Goal: Navigation & Orientation: Find specific page/section

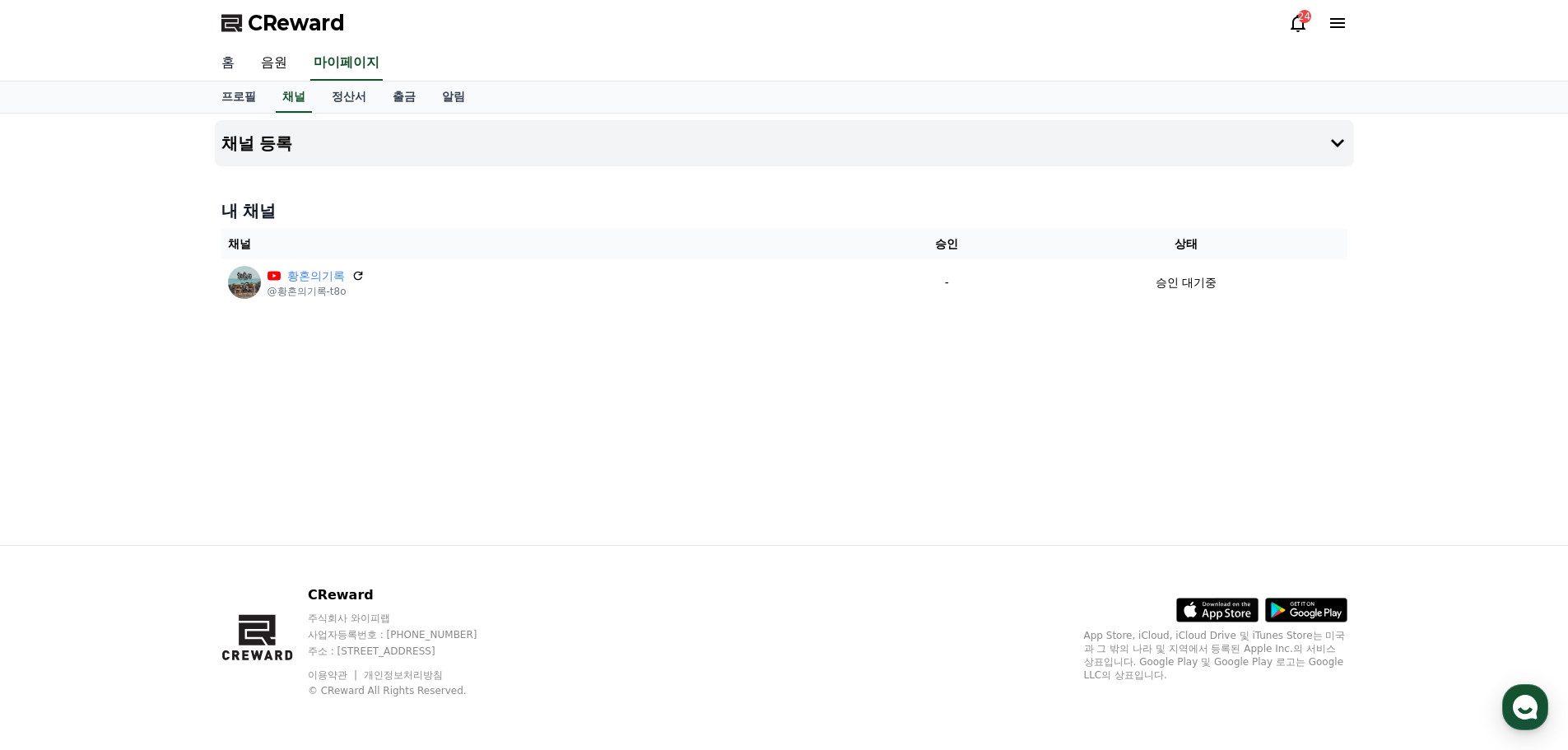
click at [232, 63] on link "홈" at bounding box center [228, 63] width 40 height 35
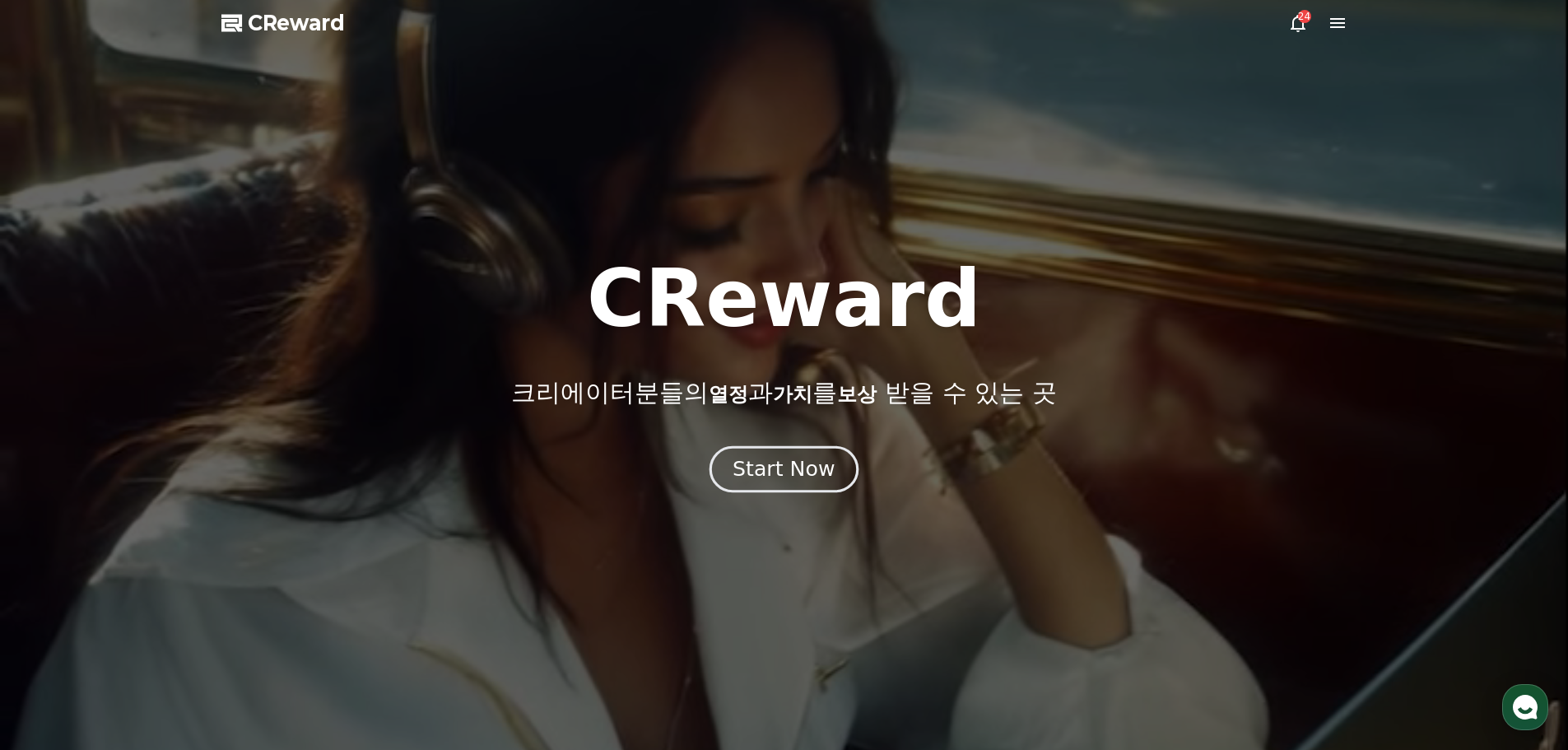
click at [799, 473] on div "Start Now" at bounding box center [783, 469] width 102 height 28
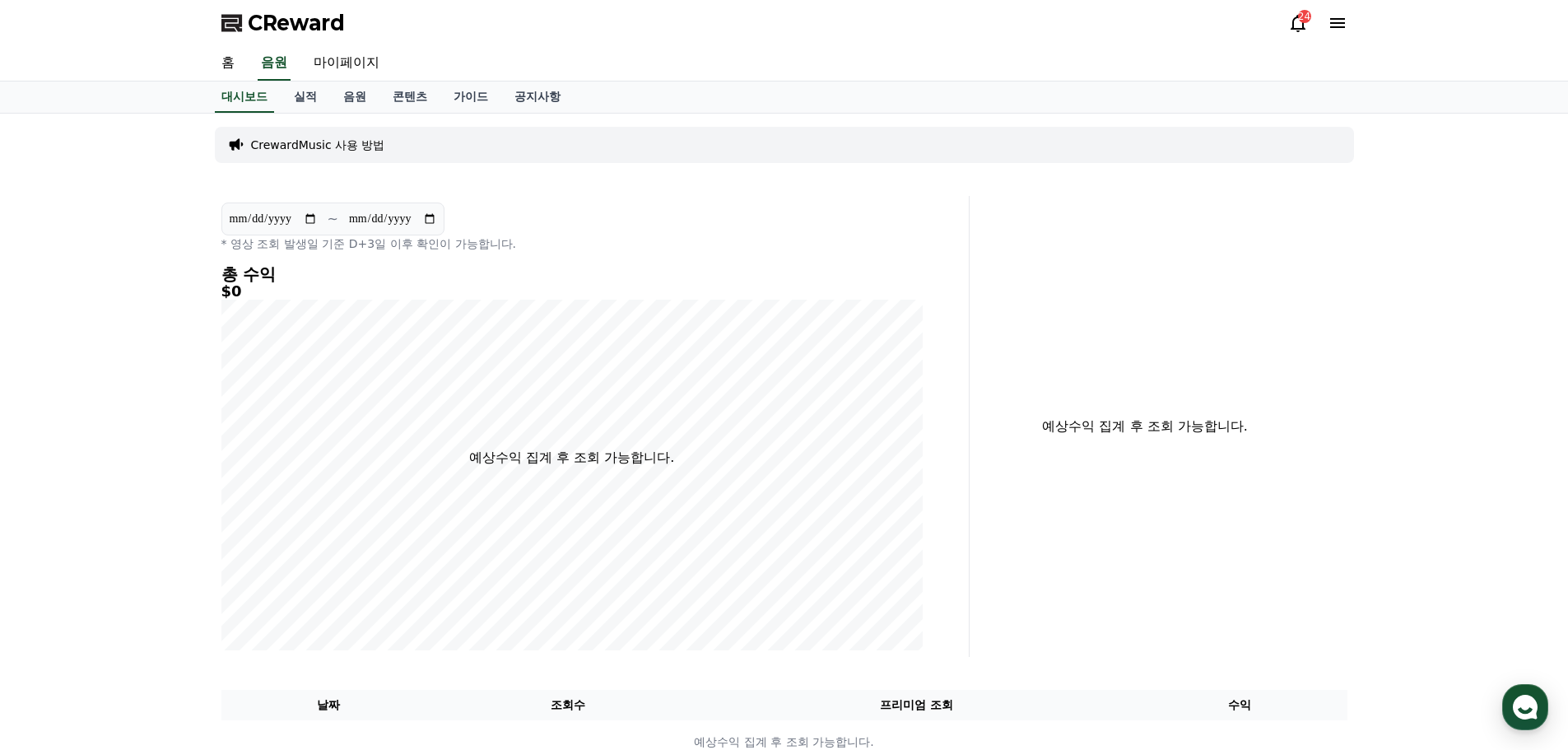
click at [1305, 24] on icon at bounding box center [1299, 23] width 19 height 19
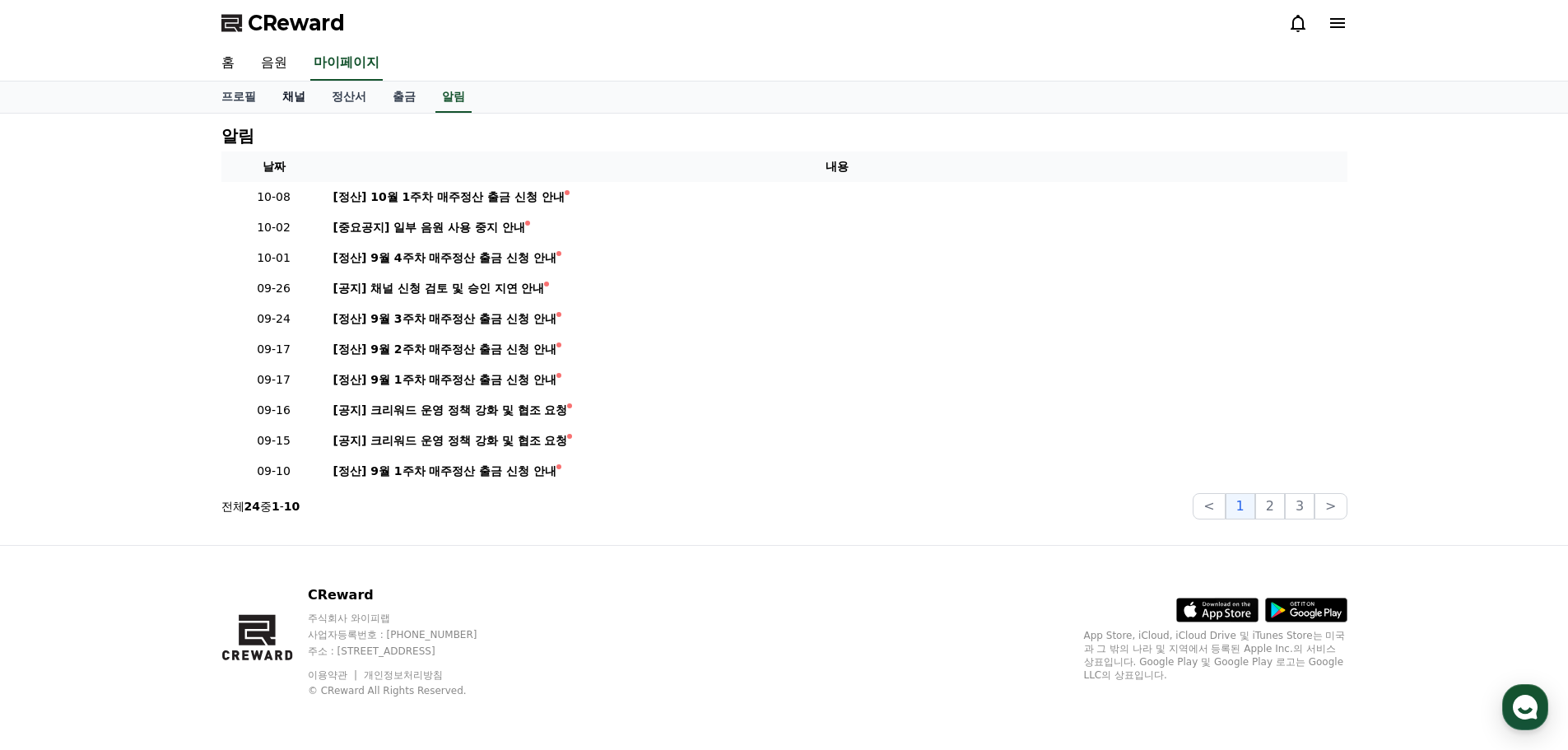
click at [303, 99] on link "채널" at bounding box center [294, 97] width 50 height 31
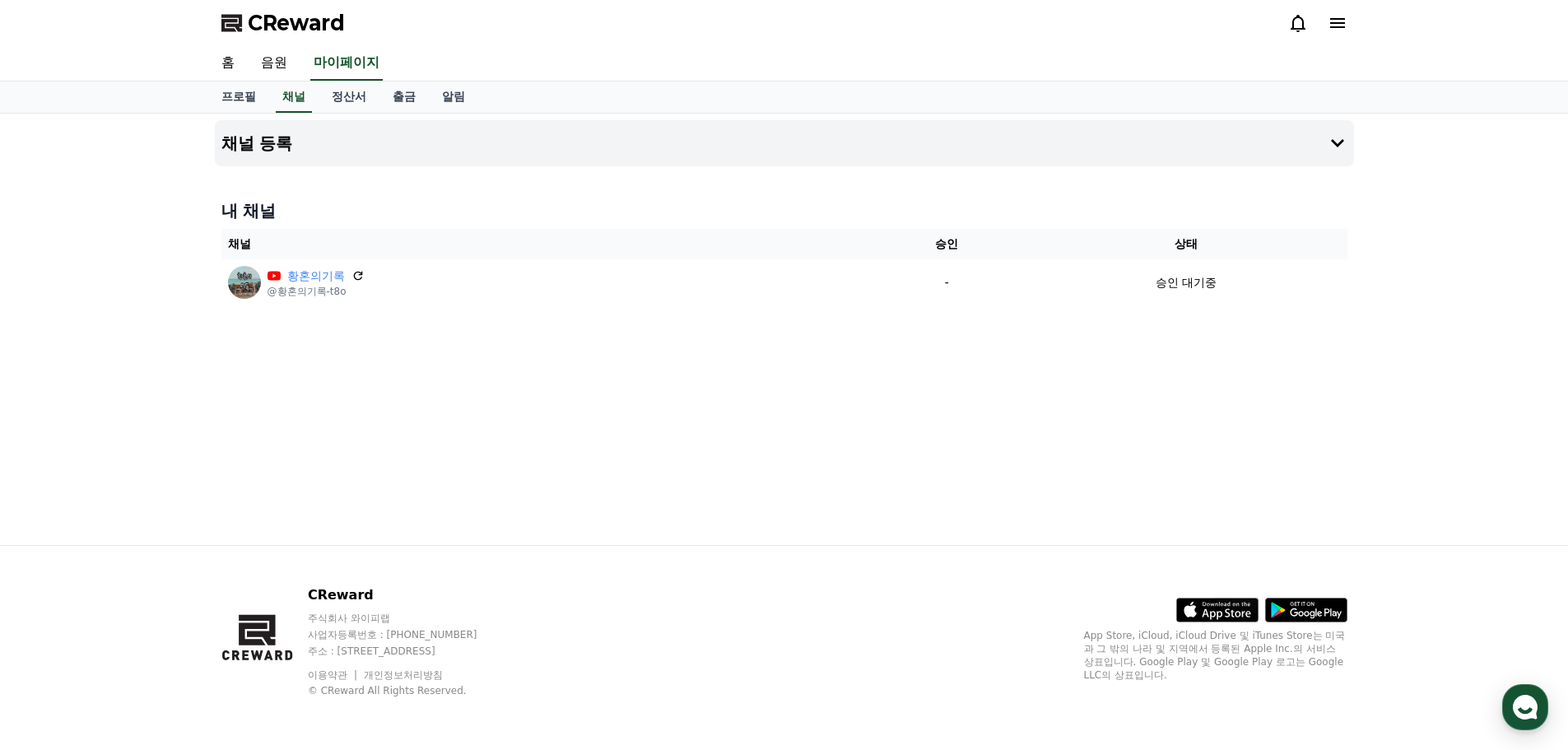
click at [537, 393] on div "채널 등록 내 채널 채널 승인 상태 황혼의기록 @황혼의기록-t8o - 승인 대기중" at bounding box center [784, 330] width 1153 height 432
